Goal: Task Accomplishment & Management: Use online tool/utility

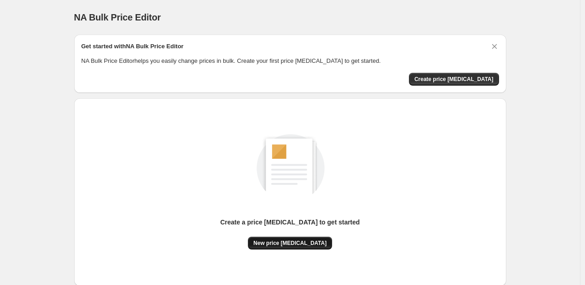
click at [293, 239] on span "New price [MEDICAL_DATA]" at bounding box center [289, 242] width 73 height 7
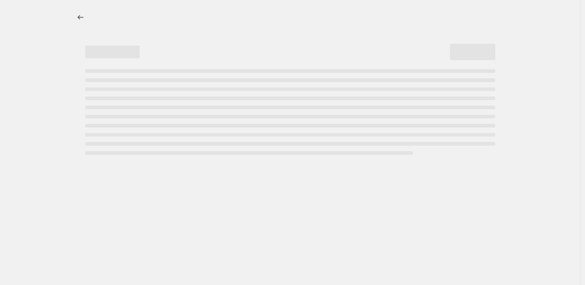
select select "percentage"
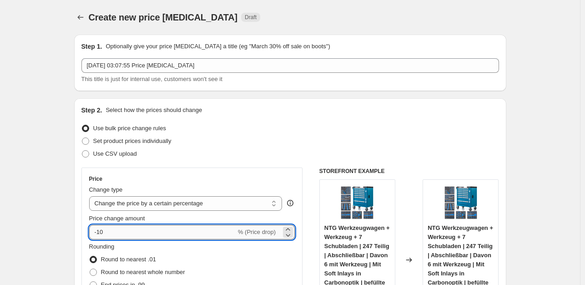
click at [114, 235] on input "-10" at bounding box center [162, 232] width 147 height 15
type input "-1"
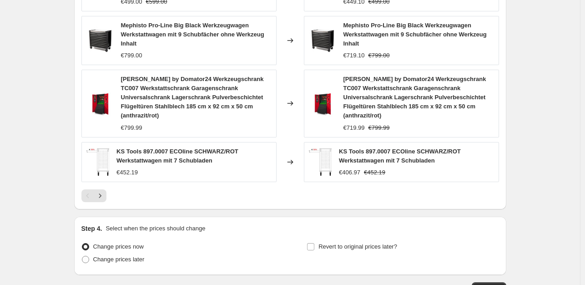
scroll to position [702, 0]
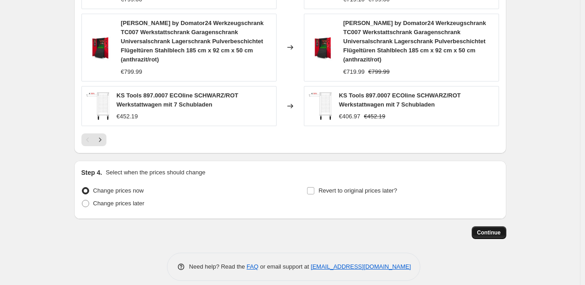
type input "-35"
click at [487, 229] on span "Continue" at bounding box center [489, 232] width 24 height 7
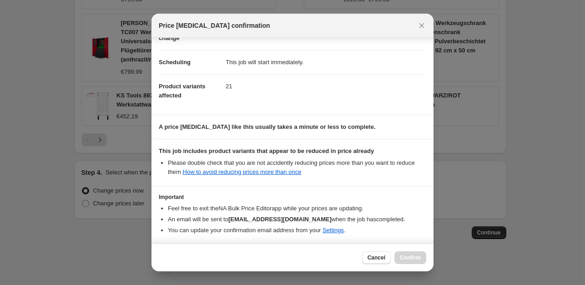
scroll to position [97, 0]
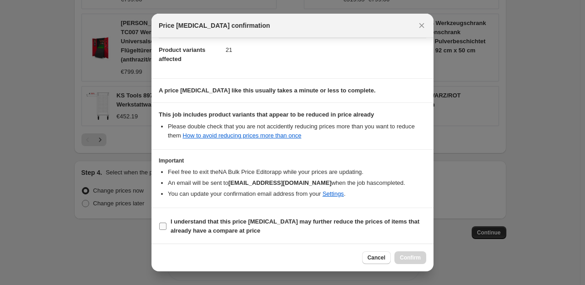
click at [161, 228] on input "I understand that this price [MEDICAL_DATA] may further reduce the prices of it…" at bounding box center [162, 225] width 7 height 7
checkbox input "true"
click at [411, 258] on span "Confirm" at bounding box center [410, 257] width 21 height 7
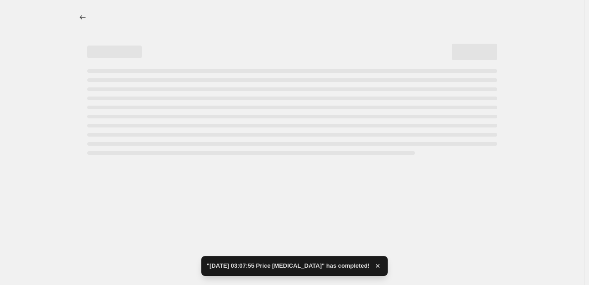
select select "percentage"
